Goal: Transaction & Acquisition: Obtain resource

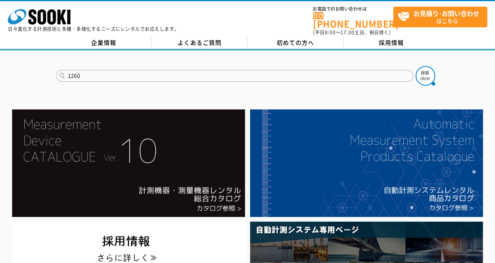
type input "1260"
click at [416, 66] on button at bounding box center [426, 76] width 20 height 20
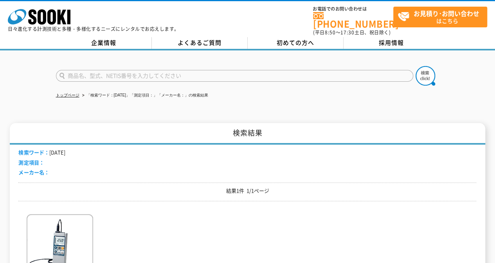
scroll to position [39, 0]
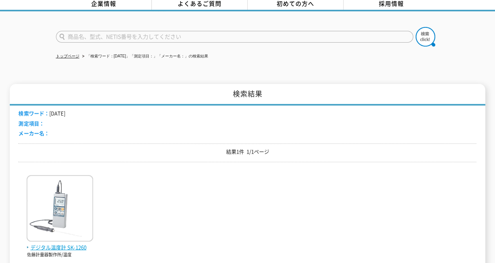
click at [62, 244] on span "デジタル温度計 SK-1260" at bounding box center [60, 248] width 67 height 8
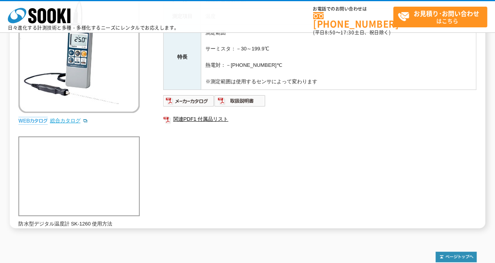
click at [67, 118] on link "総合カタログ" at bounding box center [69, 121] width 38 height 6
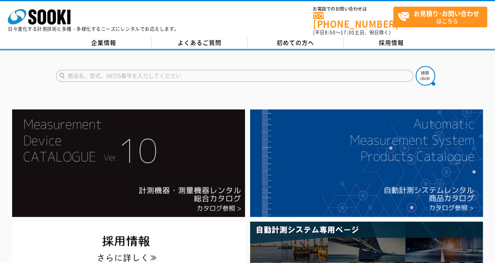
click at [250, 70] on input "text" at bounding box center [234, 76] width 357 height 12
type input "ZAK"
click at [416, 66] on button at bounding box center [426, 76] width 20 height 20
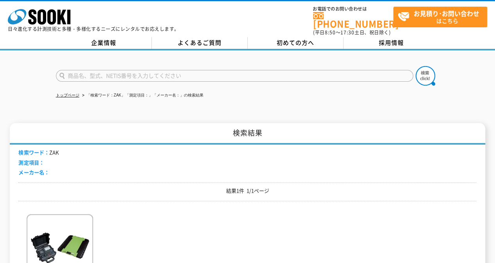
scroll to position [157, 0]
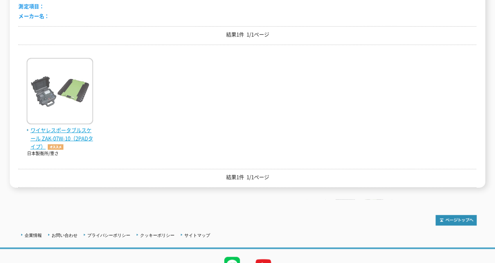
click at [58, 130] on span "ワイヤレスポータブルスケール ZAK-07W-10（2PADタイプ）" at bounding box center [60, 138] width 67 height 24
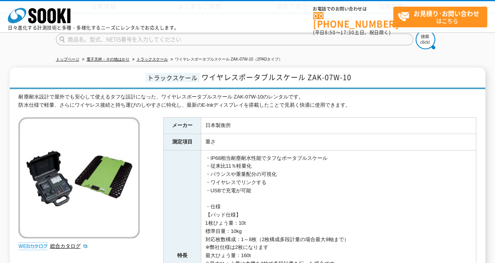
scroll to position [117, 0]
